Goal: Task Accomplishment & Management: Complete application form

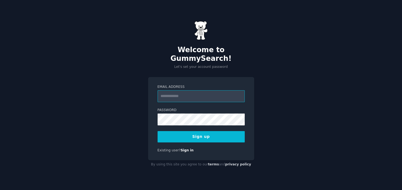
click at [184, 91] on input "Email Address" at bounding box center [201, 96] width 87 height 12
type input "**********"
click at [115, 74] on div "**********" at bounding box center [201, 95] width 402 height 190
click at [198, 131] on button "Sign up" at bounding box center [201, 136] width 87 height 11
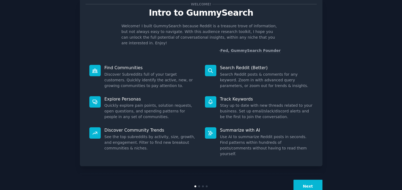
scroll to position [21, 0]
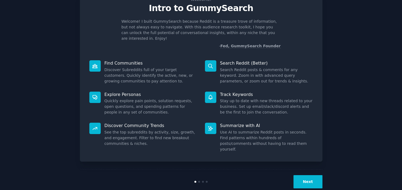
click at [300, 175] on button "Next" at bounding box center [307, 181] width 29 height 13
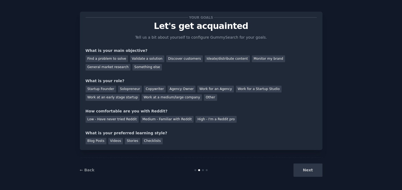
scroll to position [4, 0]
click at [311, 171] on div "Next" at bounding box center [281, 170] width 81 height 13
click at [309, 169] on div "Next" at bounding box center [281, 170] width 81 height 13
click at [216, 60] on div "Ideate/distribute content" at bounding box center [227, 58] width 45 height 7
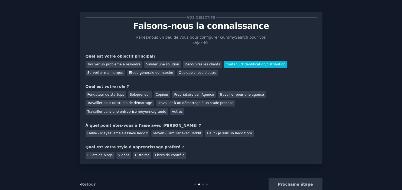
click at [199, 70] on div "Trouver un problème à résoudre Valider une solution Découvrez les clients Conte…" at bounding box center [201, 67] width 231 height 17
click at [177, 70] on div "Quelque chose d'autre" at bounding box center [197, 73] width 41 height 7
